Goal: Complete application form: Complete application form

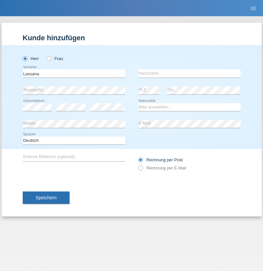
type input "Lassana"
click at [189, 73] on input "text" at bounding box center [189, 74] width 102 height 8
type input "Bora"
select select "PT"
select select "C"
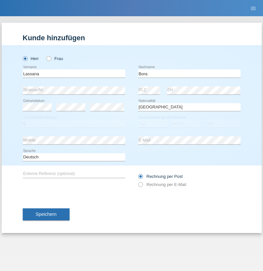
select select "11"
select select "03"
select select "2021"
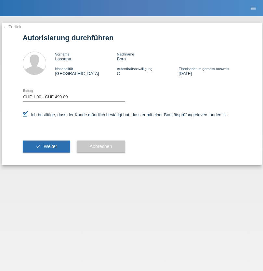
select select "1"
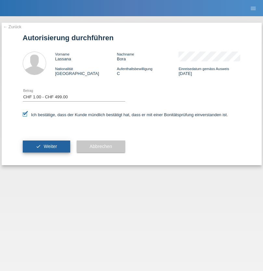
click at [46, 147] on span "Weiter" at bounding box center [50, 146] width 13 height 5
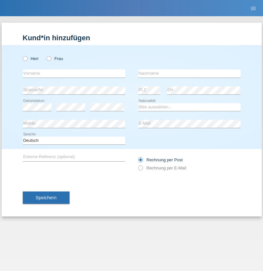
radio input "true"
click at [74, 73] on input "text" at bounding box center [74, 74] width 102 height 8
type input "Etrit"
click at [189, 73] on input "text" at bounding box center [189, 74] width 102 height 8
type input "Kryeziu"
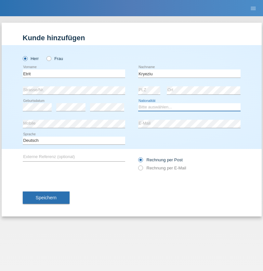
select select "CH"
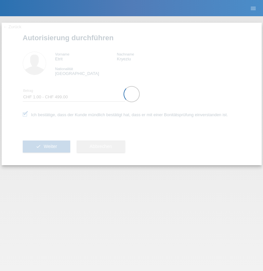
select select "1"
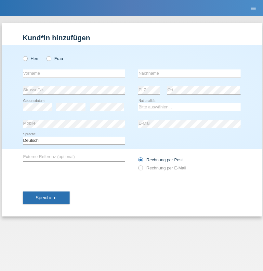
radio input "true"
click at [74, 73] on input "text" at bounding box center [74, 74] width 102 height 8
type input "Donjet"
click at [189, 73] on input "text" at bounding box center [189, 74] width 102 height 8
type input "[PERSON_NAME]"
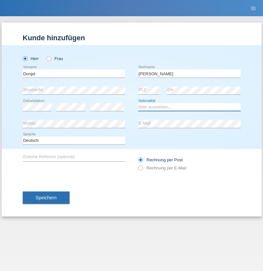
select select "CH"
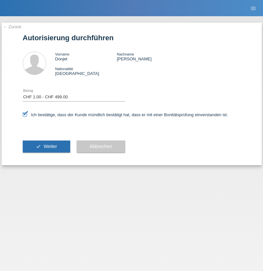
select select "1"
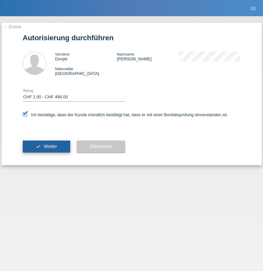
click at [46, 147] on span "Weiter" at bounding box center [50, 146] width 13 height 5
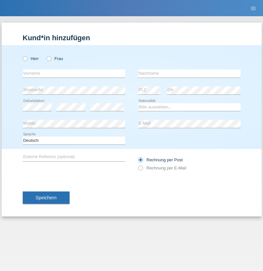
radio input "true"
click at [74, 73] on input "text" at bounding box center [74, 74] width 102 height 8
type input "Edrin"
click at [189, 73] on input "text" at bounding box center [189, 74] width 102 height 8
type input "Gagica"
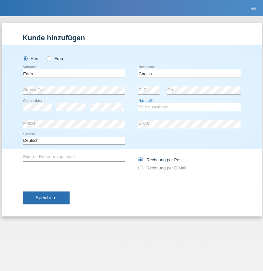
select select "CH"
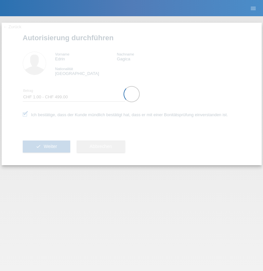
select select "1"
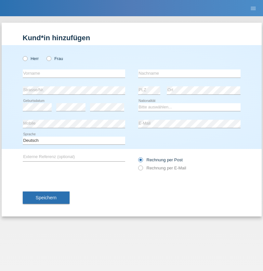
radio input "true"
click at [74, 73] on input "text" at bounding box center [74, 74] width 102 height 8
type input "Abdoul karim"
click at [189, 73] on input "text" at bounding box center [189, 74] width 102 height 8
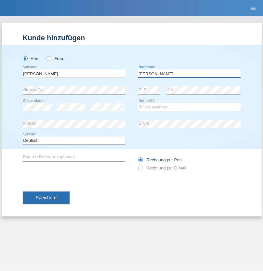
type input "Lenaud"
select select "GN"
select select "C"
select select "09"
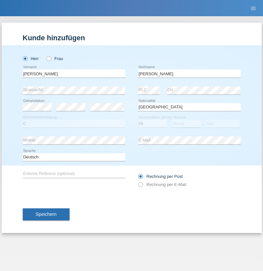
select select "11"
select select "2005"
